Goal: Task Accomplishment & Management: Use online tool/utility

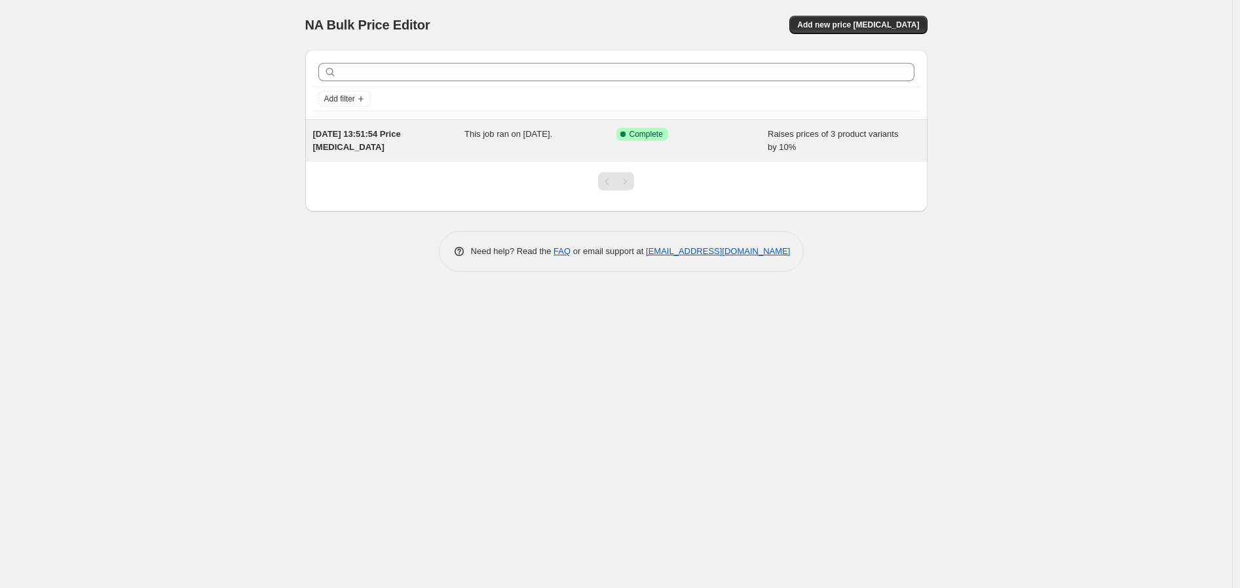
click at [456, 147] on div "[DATE] 13:51:54 Price [MEDICAL_DATA]" at bounding box center [389, 141] width 152 height 26
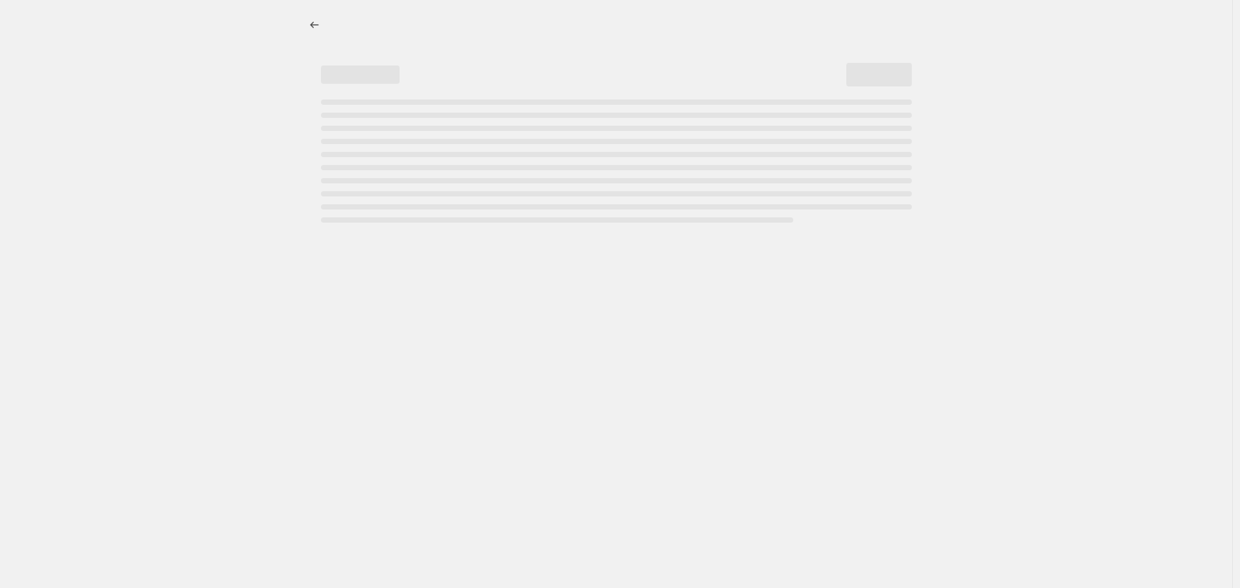
select select "percentage"
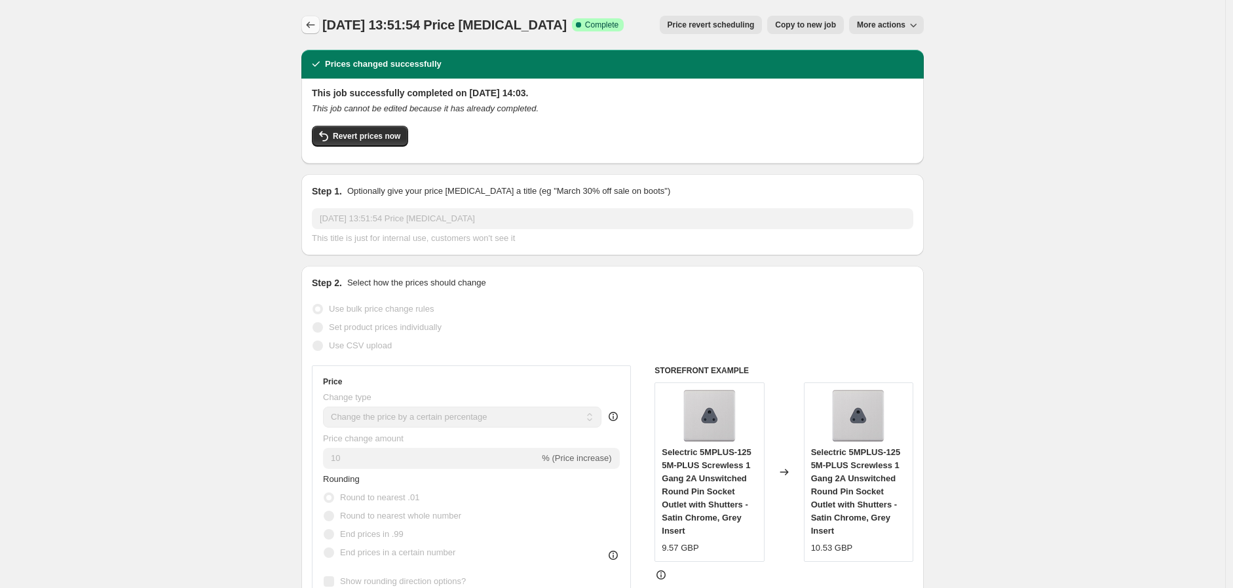
click at [317, 25] on icon "Price change jobs" at bounding box center [310, 24] width 13 height 13
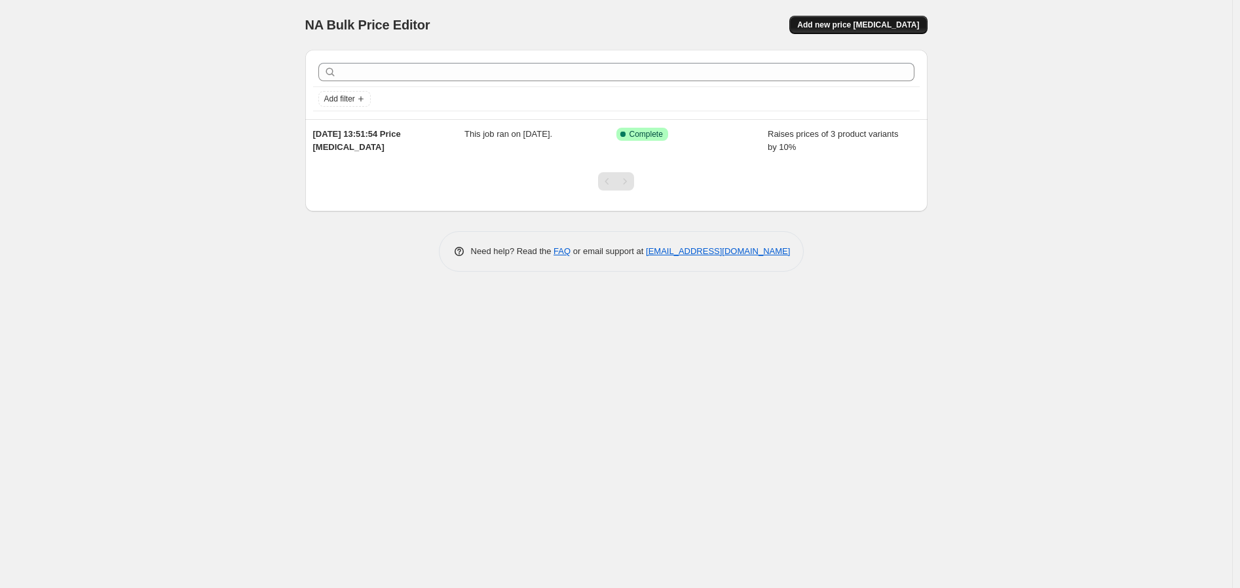
click at [874, 28] on span "Add new price [MEDICAL_DATA]" at bounding box center [858, 25] width 122 height 10
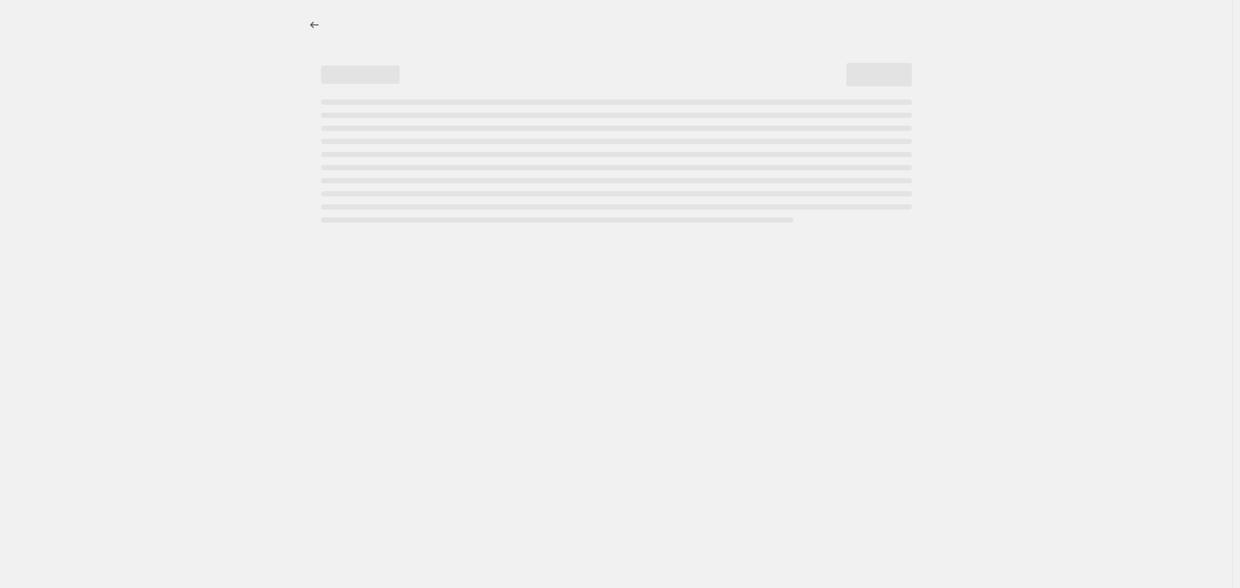
select select "percentage"
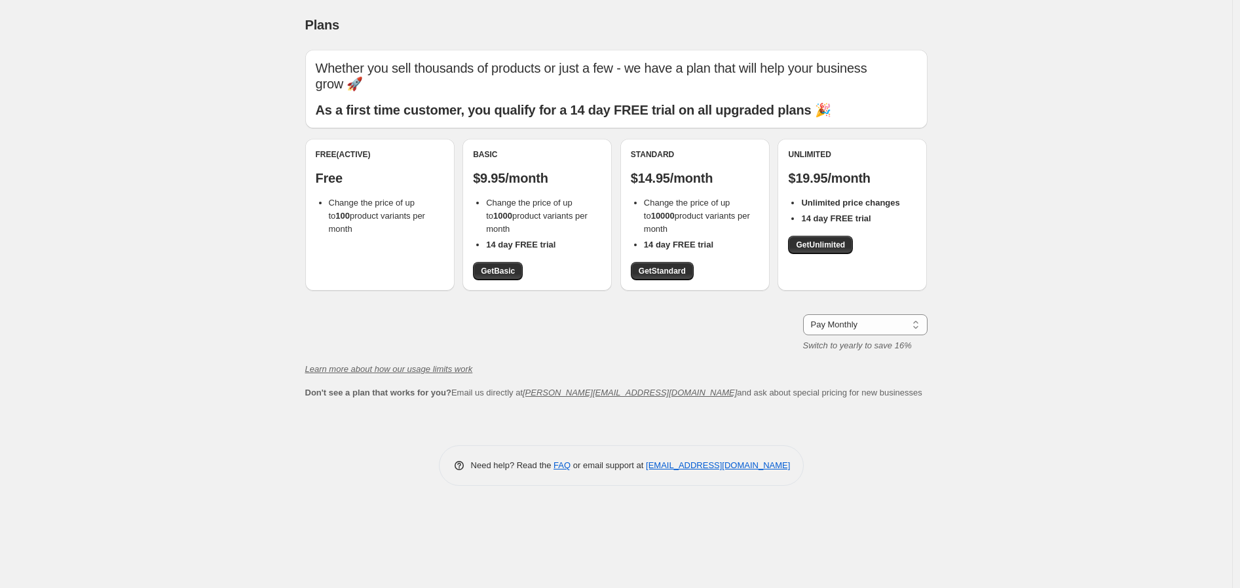
click at [945, 10] on div "Plans. This page is ready Plans Whether you sell thousands of products or just …" at bounding box center [616, 294] width 1233 height 588
click at [168, 67] on div "Plans. This page is ready Plans Whether you sell thousands of products or just …" at bounding box center [616, 294] width 1233 height 588
